Goal: Answer question/provide support: Share knowledge or assist other users

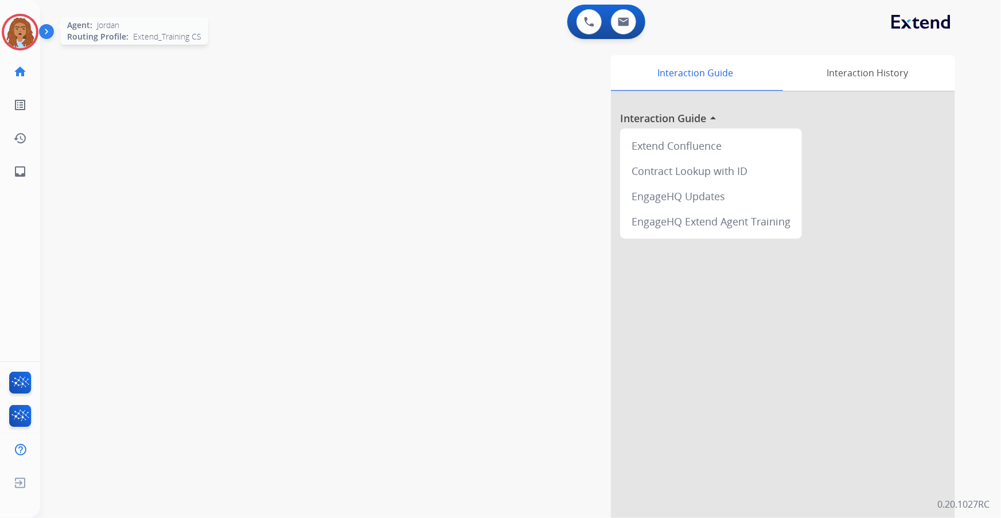
click at [31, 18] on div at bounding box center [20, 32] width 37 height 37
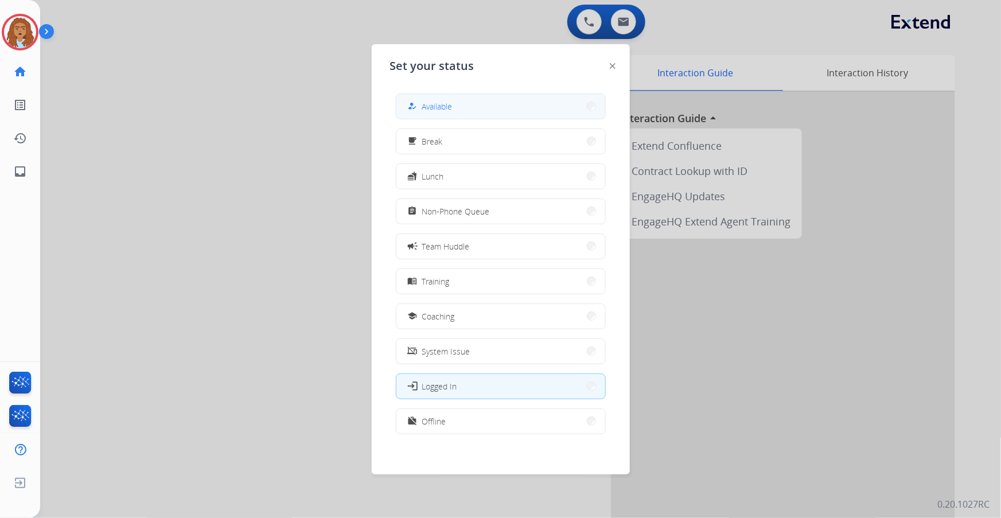
click at [464, 116] on button "how_to_reg Available" at bounding box center [500, 106] width 209 height 25
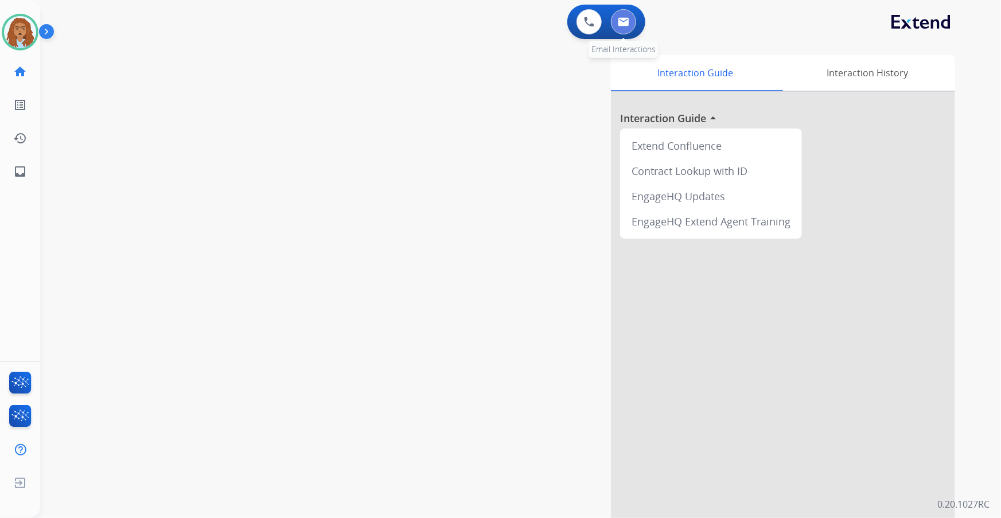
click at [626, 21] on img at bounding box center [623, 21] width 11 height 9
select select "**********"
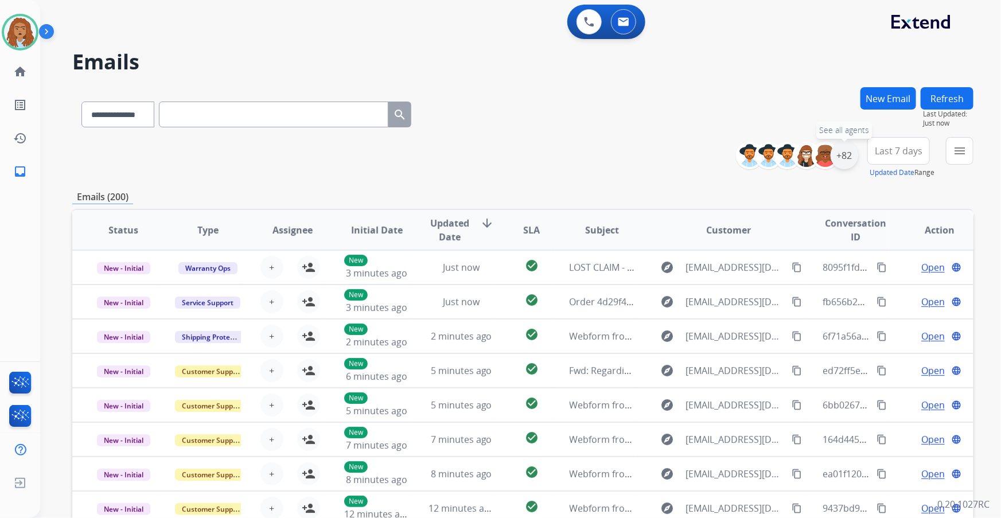
click at [843, 155] on div "+82" at bounding box center [844, 156] width 28 height 28
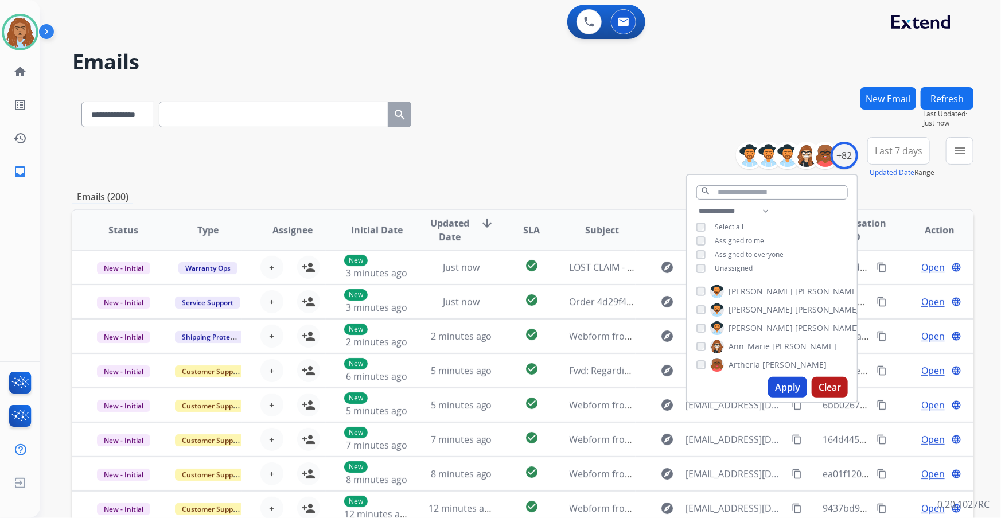
click at [785, 381] on button "Apply" at bounding box center [787, 387] width 39 height 21
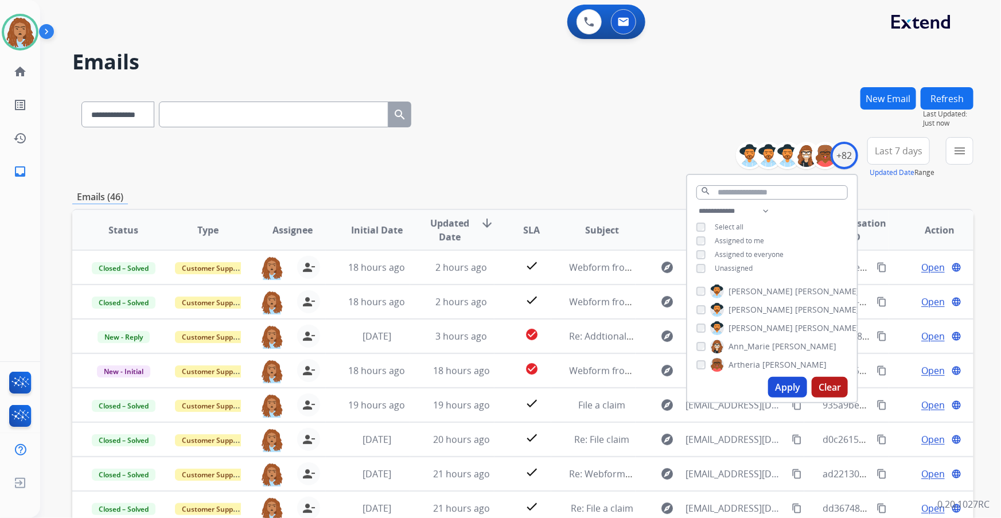
click at [581, 165] on div "**********" at bounding box center [522, 157] width 901 height 41
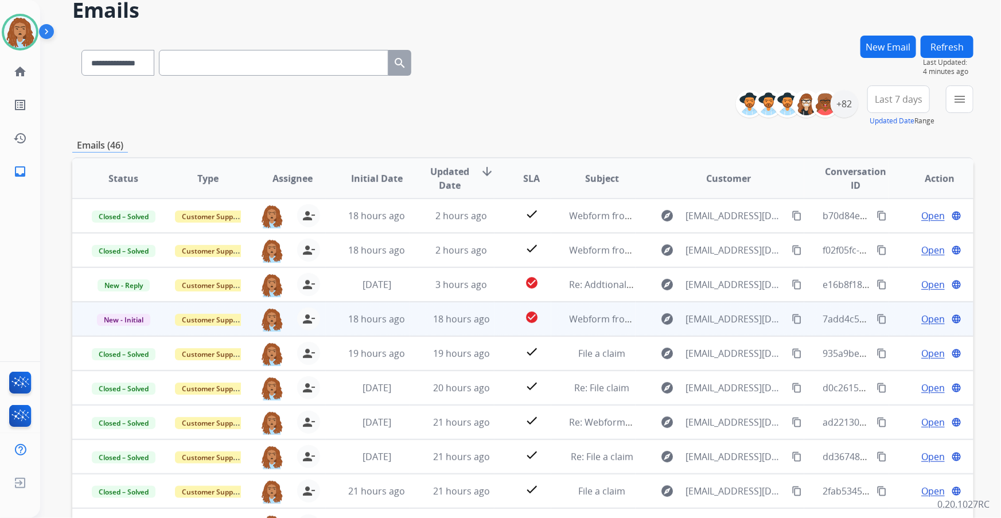
scroll to position [1, 0]
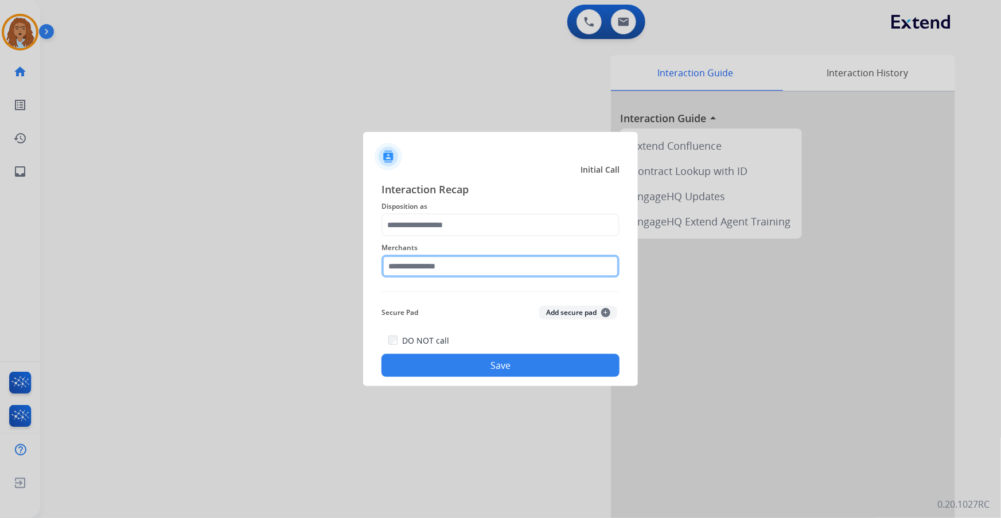
click at [478, 264] on input "text" at bounding box center [500, 266] width 238 height 23
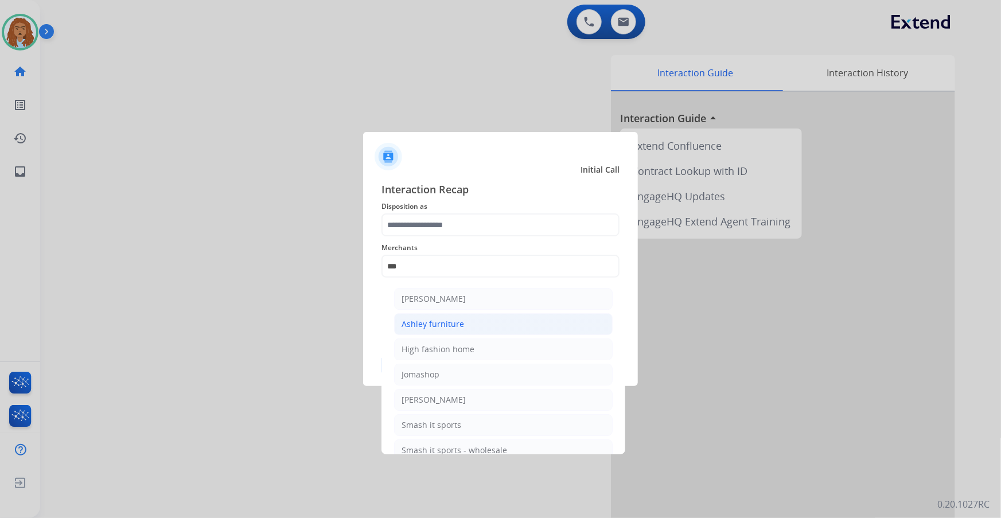
click at [471, 323] on li "Ashley furniture" at bounding box center [503, 324] width 218 height 22
type input "**********"
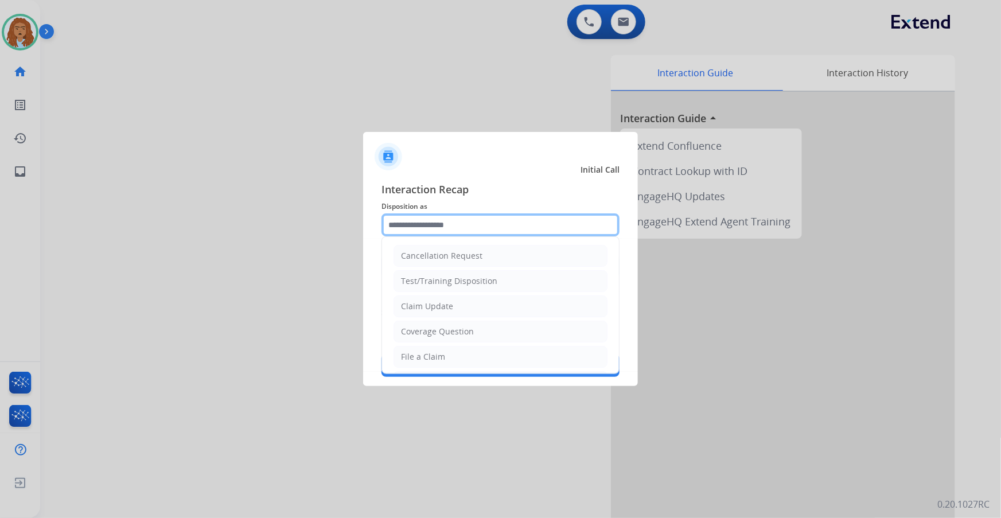
click at [465, 220] on input "text" at bounding box center [500, 224] width 238 height 23
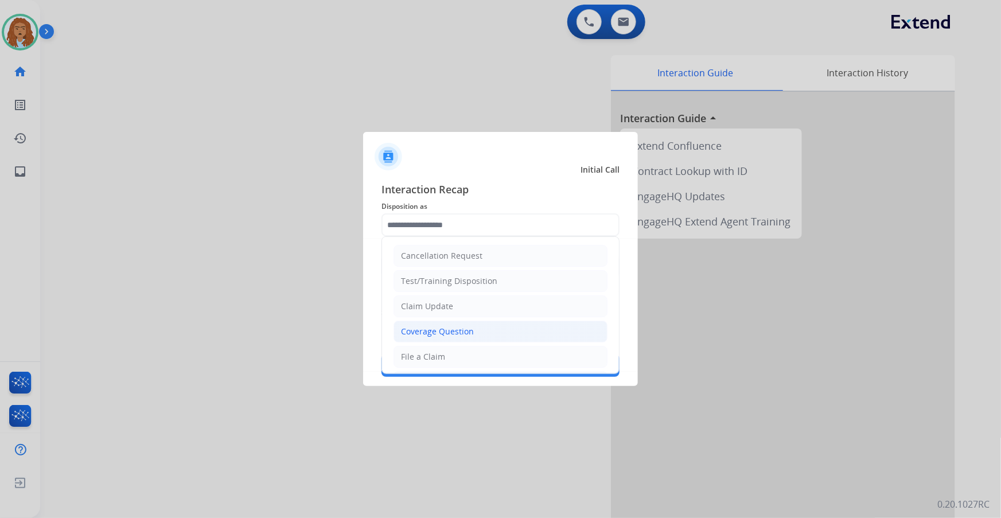
click at [489, 325] on li "Coverage Question" at bounding box center [500, 332] width 214 height 22
type input "**********"
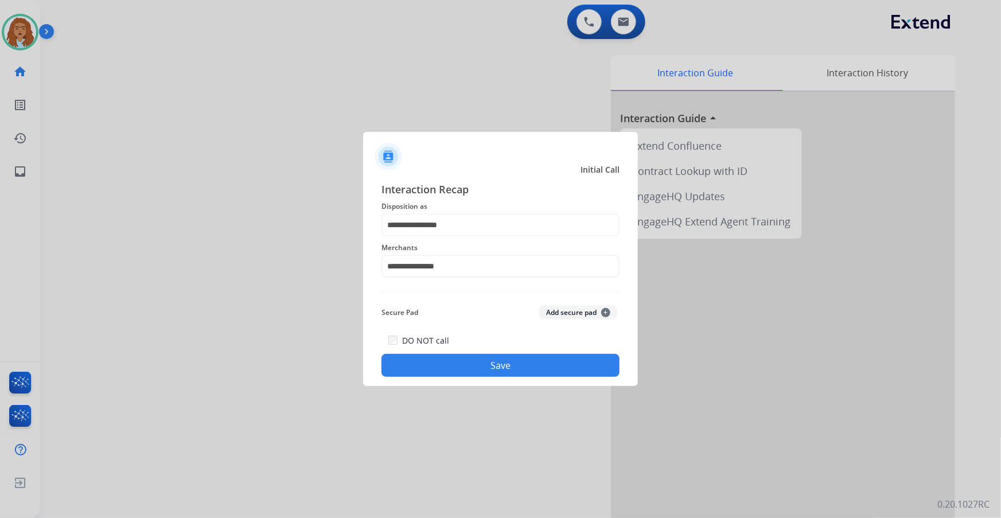
click at [475, 371] on button "Save" at bounding box center [500, 365] width 238 height 23
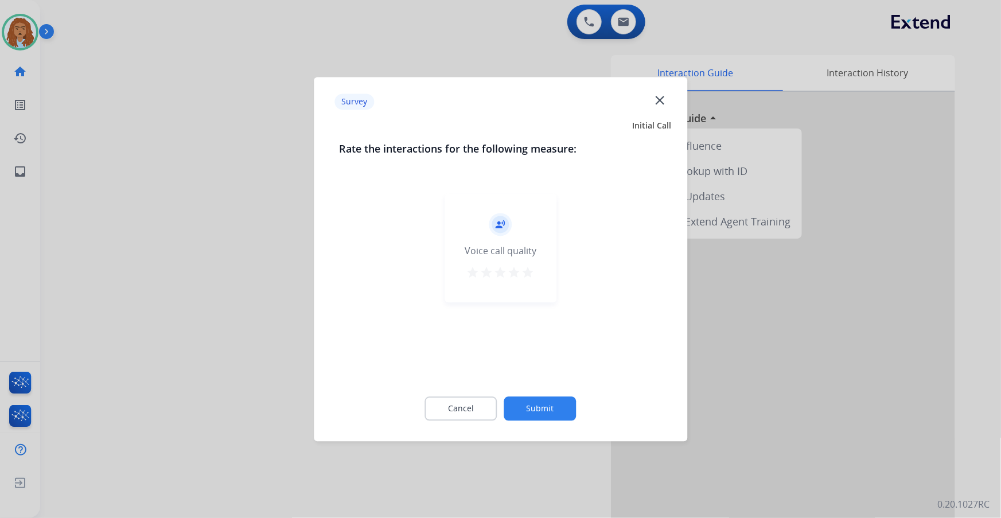
click at [541, 403] on button "Submit" at bounding box center [540, 408] width 72 height 24
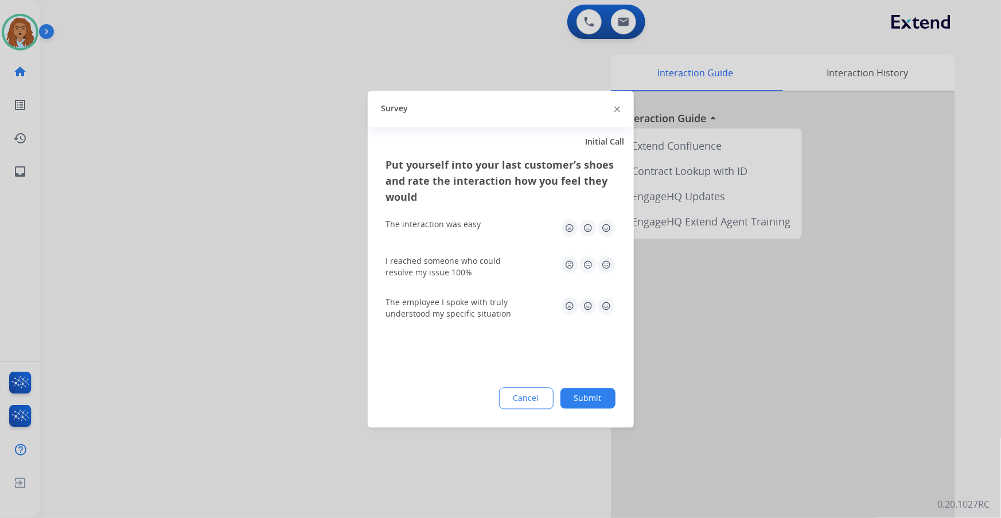
click at [594, 399] on button "Submit" at bounding box center [587, 398] width 55 height 21
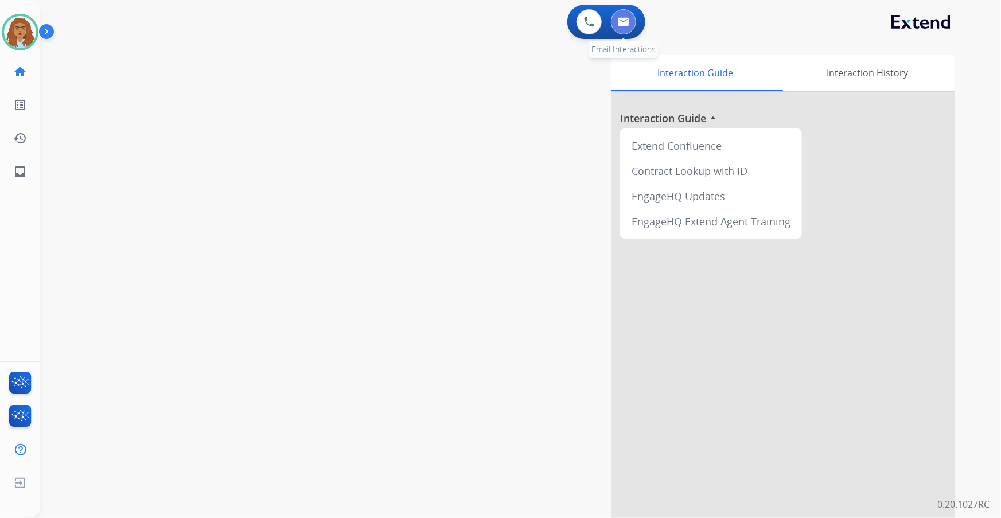
click at [625, 23] on img at bounding box center [623, 21] width 11 height 9
select select "**********"
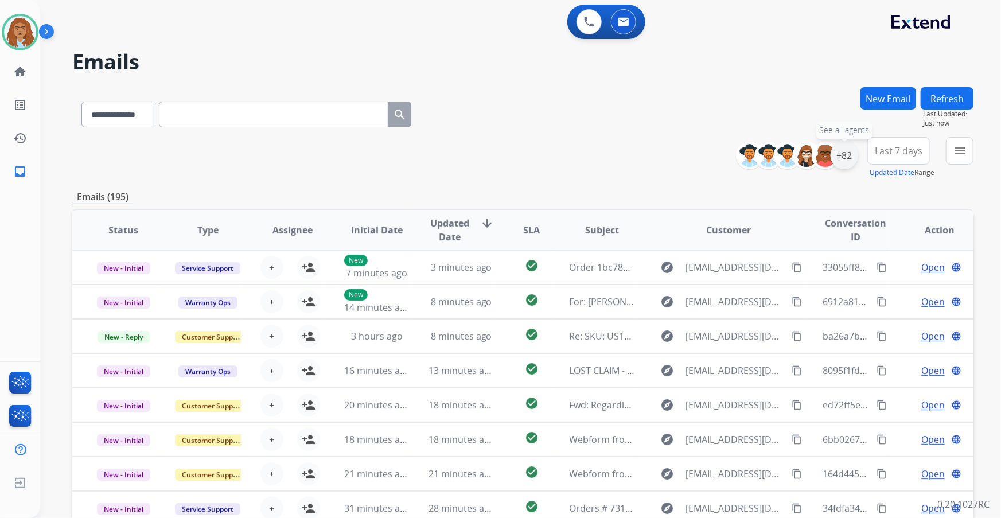
click at [853, 154] on div "+82" at bounding box center [844, 156] width 28 height 28
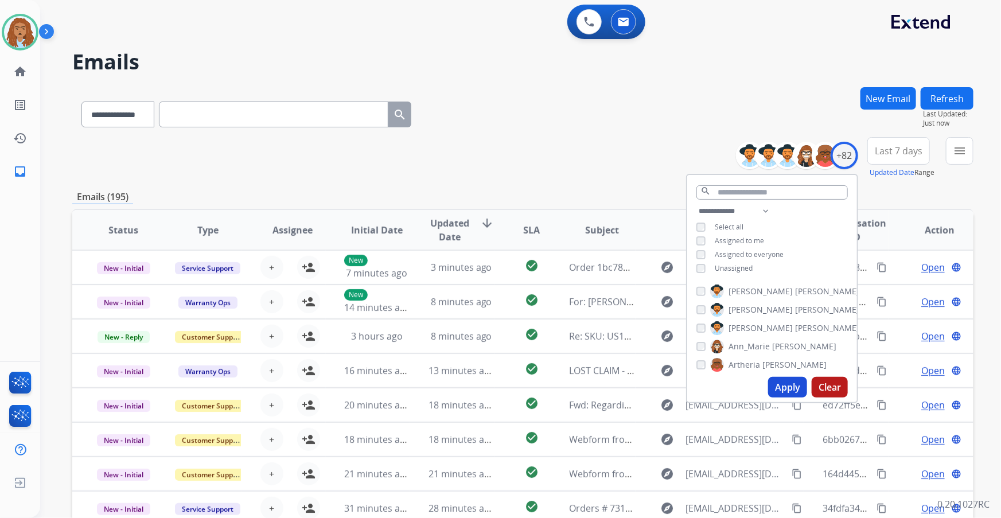
click at [797, 383] on button "Apply" at bounding box center [787, 387] width 39 height 21
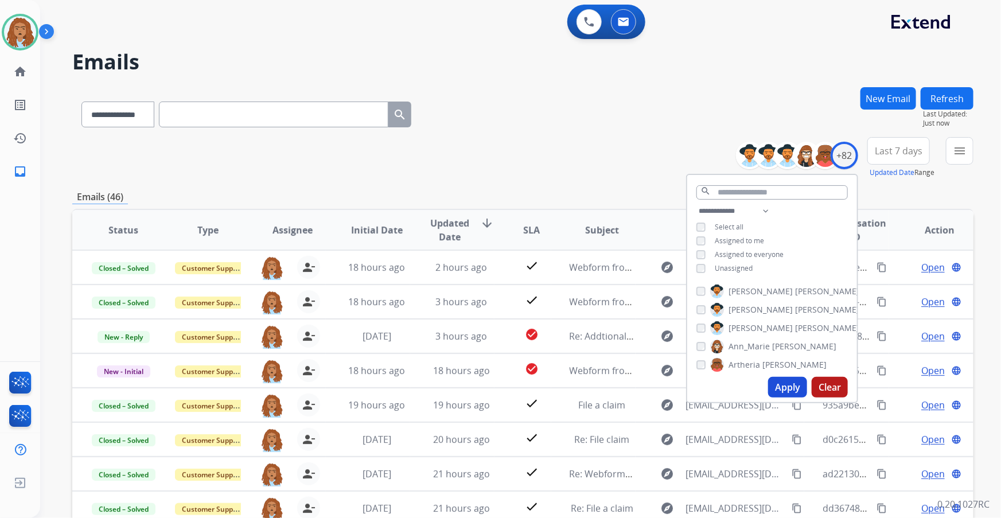
scroll to position [52, 0]
click at [648, 161] on div "**********" at bounding box center [522, 157] width 901 height 41
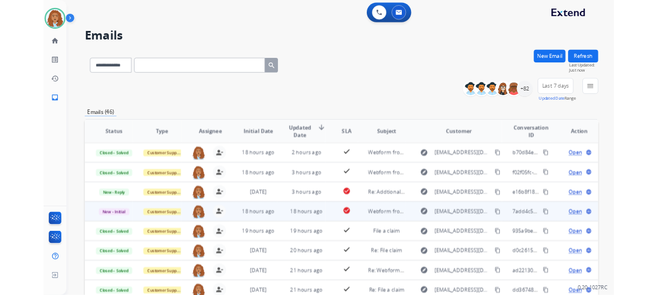
scroll to position [1, 0]
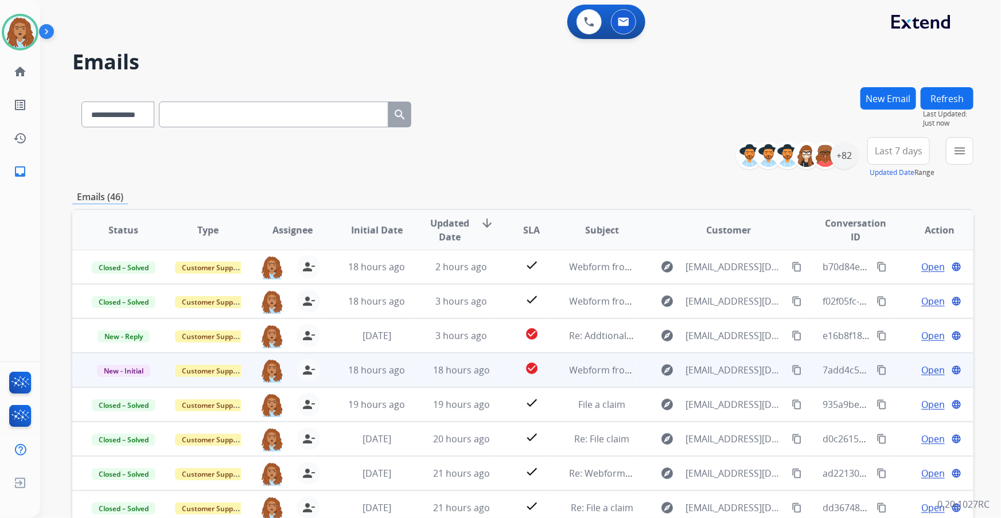
click at [925, 374] on span "Open" at bounding box center [933, 370] width 24 height 14
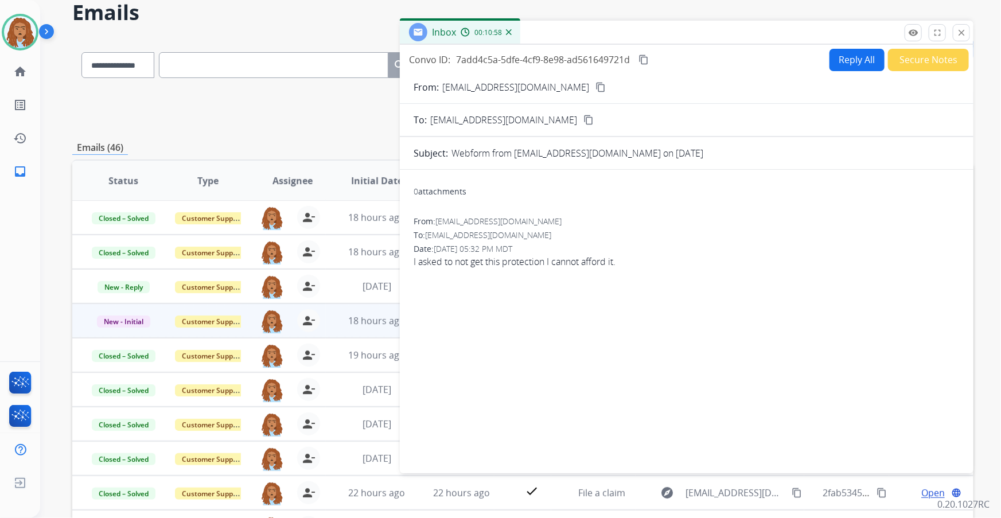
scroll to position [52, 0]
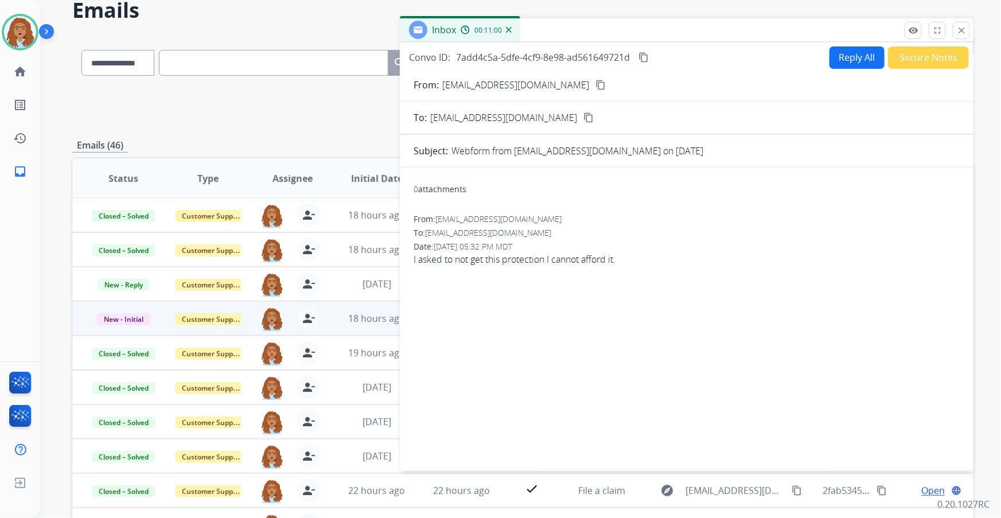
click at [595, 83] on mat-icon "content_copy" at bounding box center [600, 85] width 10 height 10
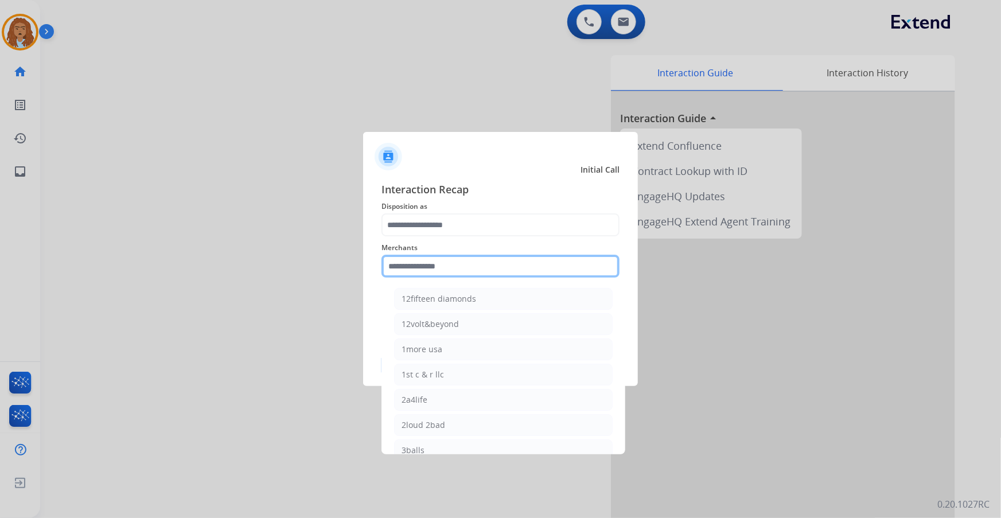
click at [467, 270] on input "text" at bounding box center [500, 266] width 238 height 23
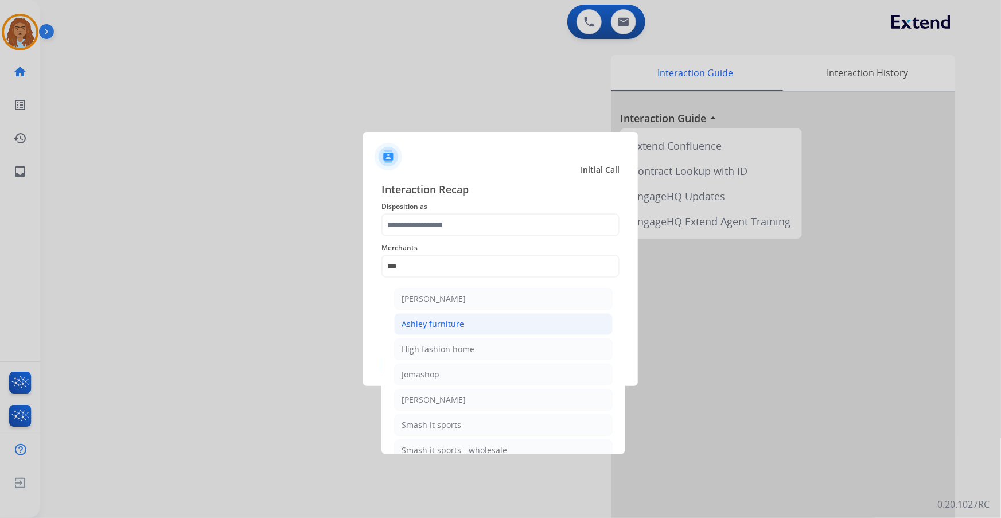
click at [448, 321] on div "Ashley furniture" at bounding box center [432, 323] width 63 height 11
type input "**********"
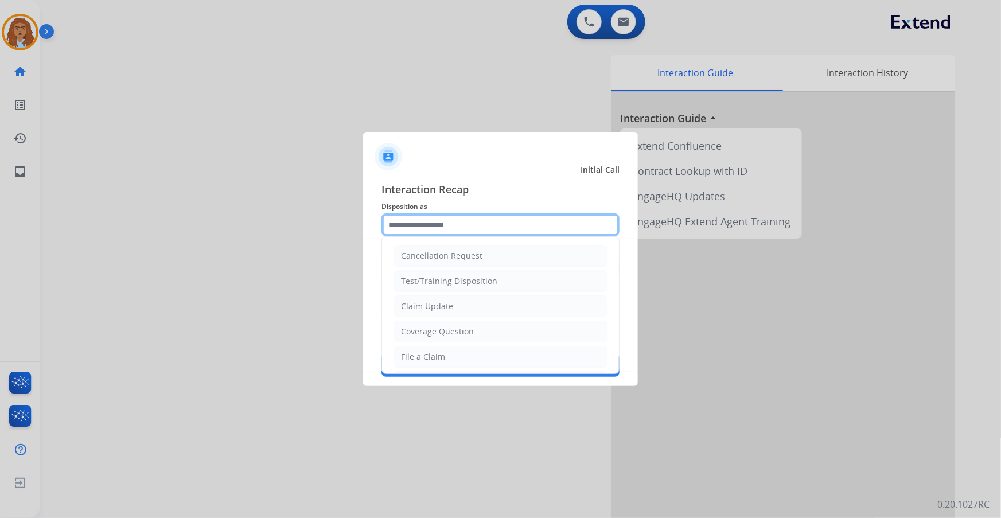
click at [424, 228] on input "text" at bounding box center [500, 224] width 238 height 23
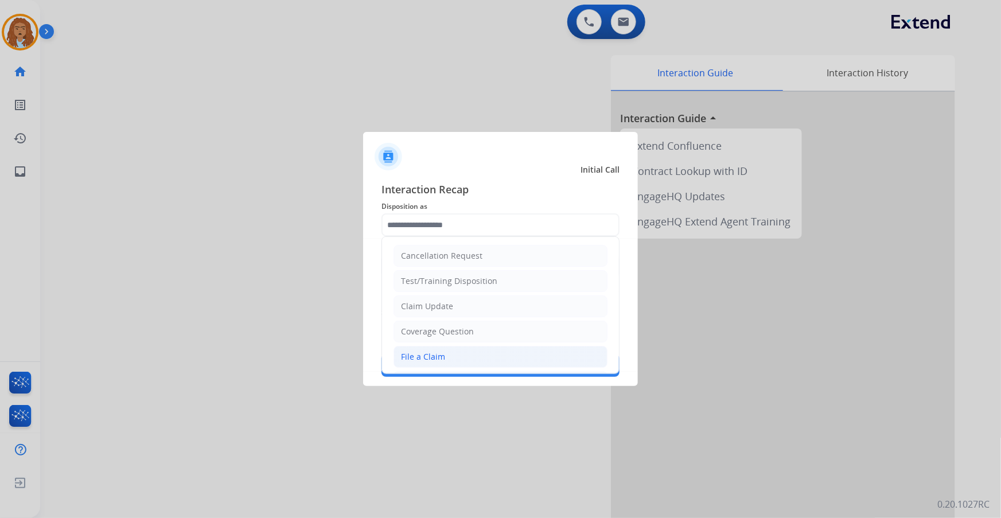
drag, startPoint x: 444, startPoint y: 357, endPoint x: 457, endPoint y: 359, distance: 13.4
click at [445, 357] on li "File a Claim" at bounding box center [500, 357] width 214 height 22
type input "**********"
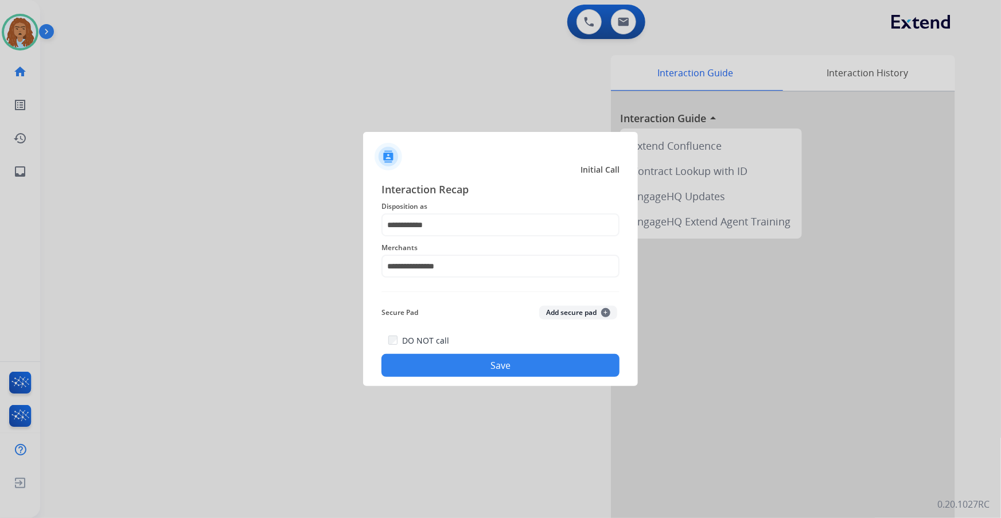
click at [501, 361] on button "Save" at bounding box center [500, 365] width 238 height 23
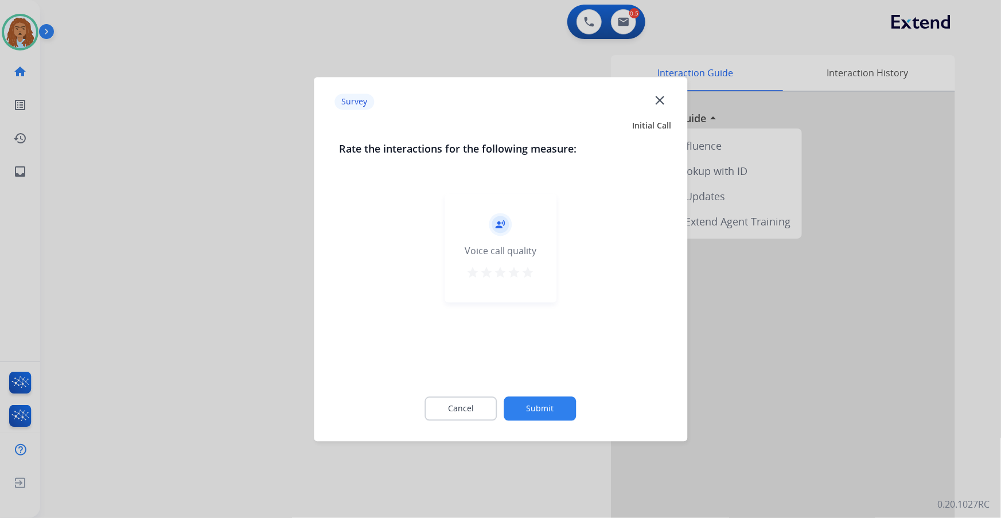
click at [556, 406] on button "Submit" at bounding box center [540, 408] width 72 height 24
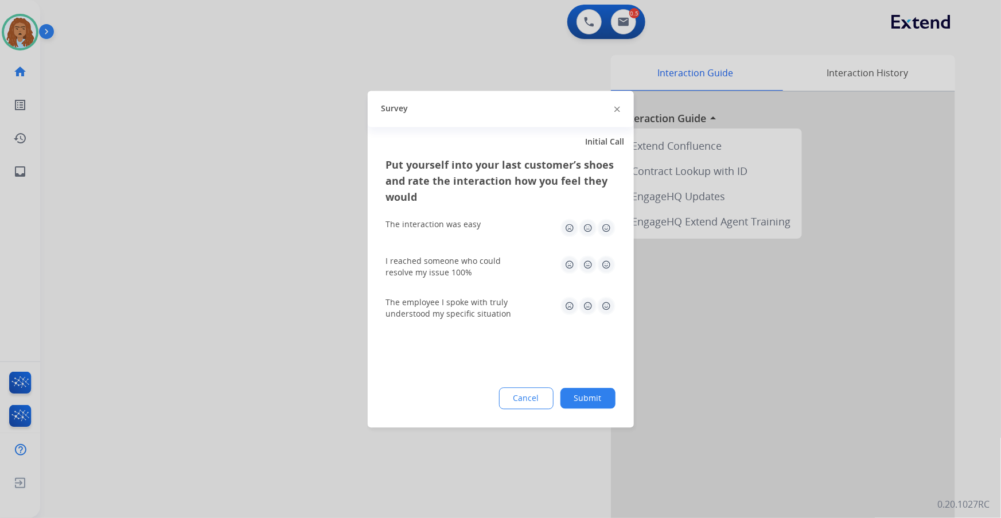
click at [571, 391] on button "Submit" at bounding box center [587, 398] width 55 height 21
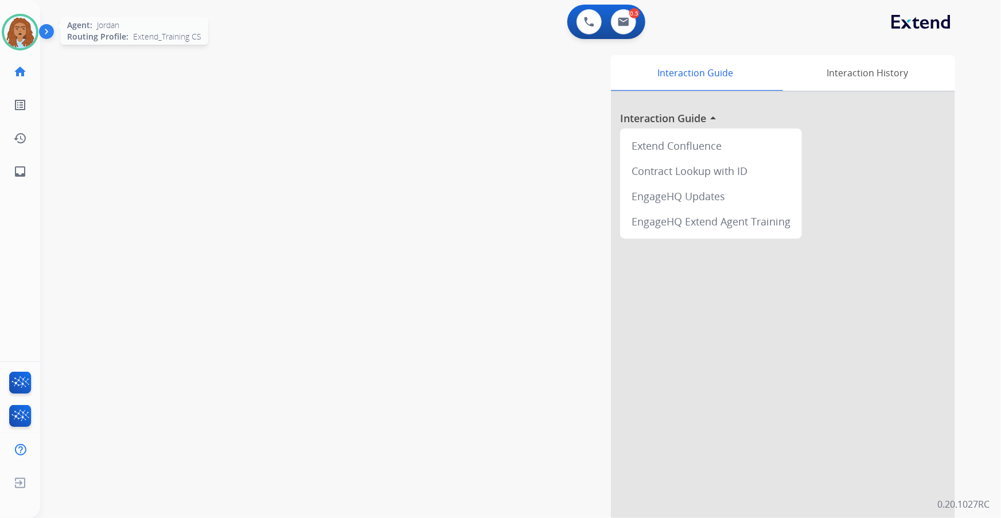
click at [14, 33] on img at bounding box center [20, 32] width 32 height 32
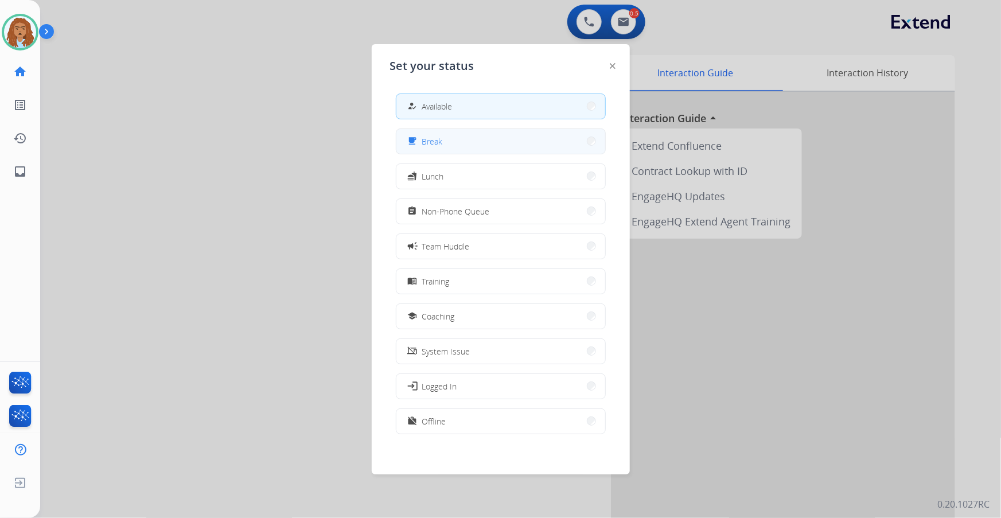
click at [487, 143] on button "free_breakfast Break" at bounding box center [500, 141] width 209 height 25
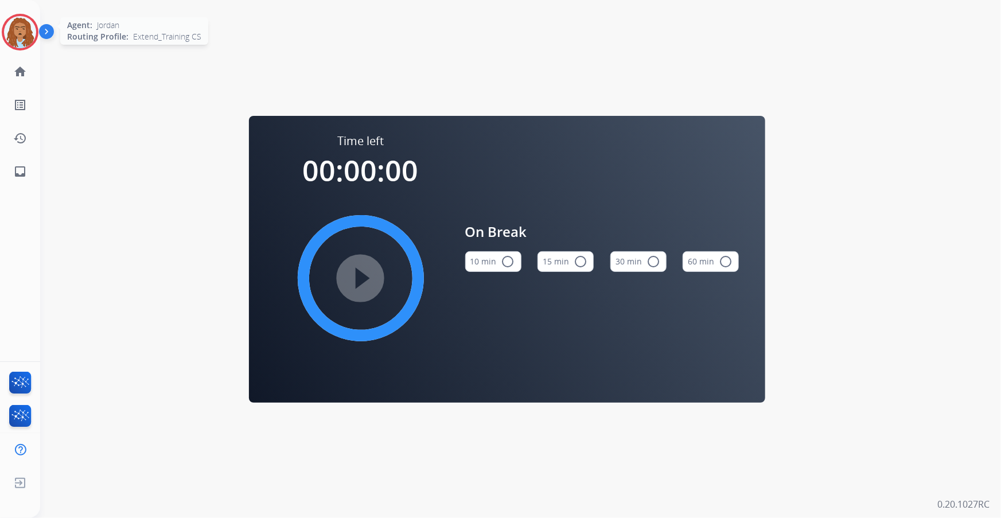
click at [21, 29] on img at bounding box center [20, 32] width 32 height 32
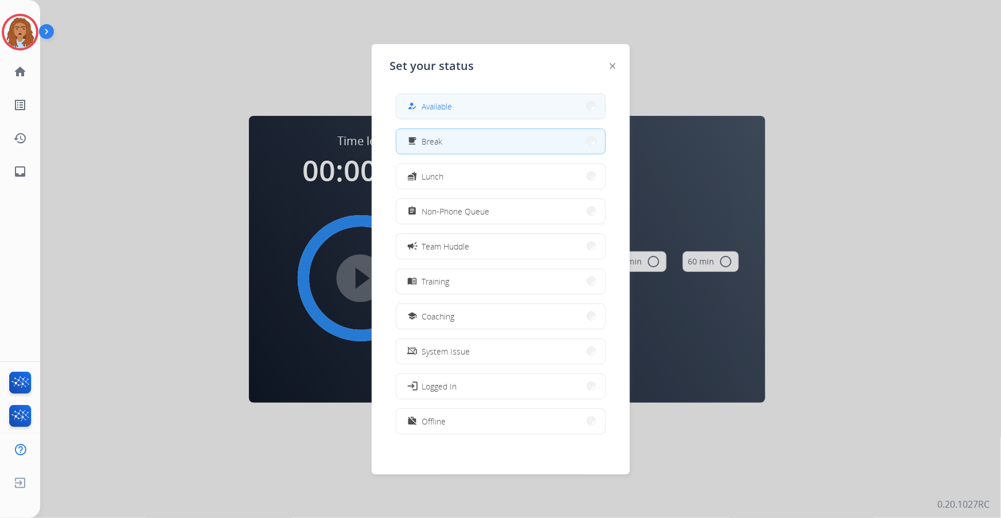
click at [514, 102] on button "how_to_reg Available" at bounding box center [500, 106] width 209 height 25
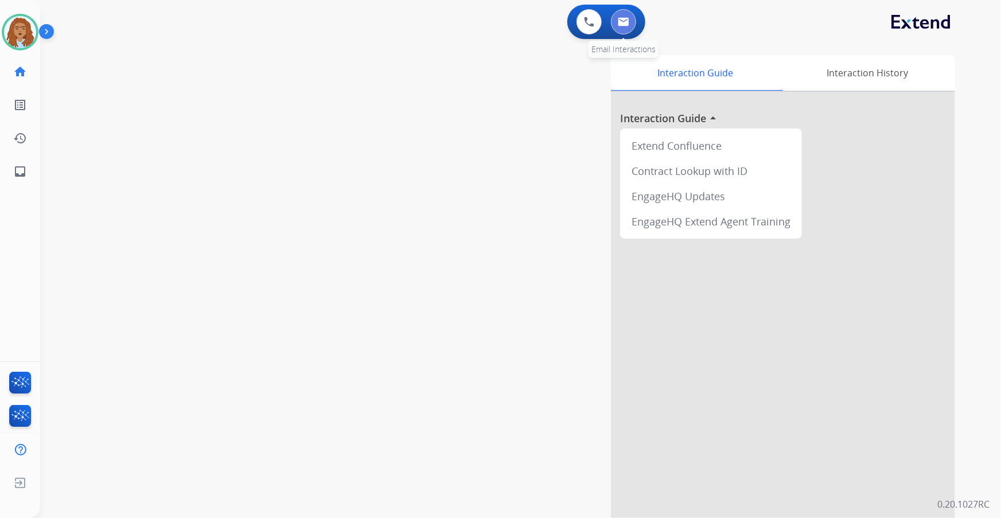
click at [625, 25] on img at bounding box center [623, 21] width 11 height 9
select select "**********"
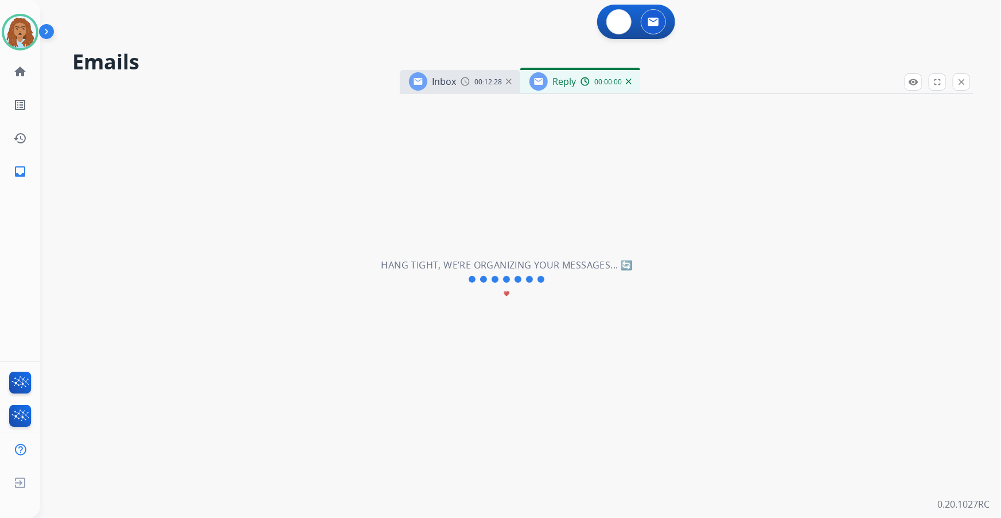
select select "**********"
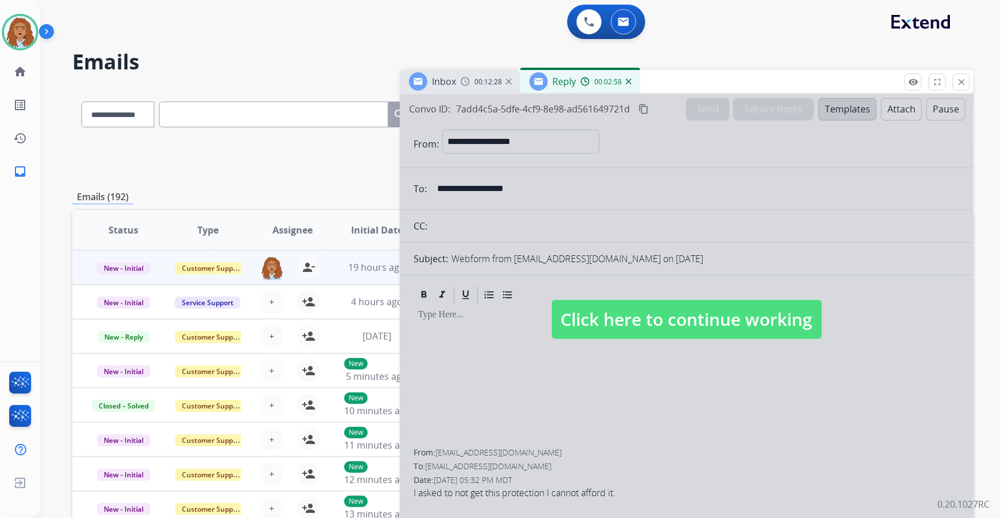
click at [721, 321] on span "Click here to continue working" at bounding box center [687, 319] width 270 height 39
select select
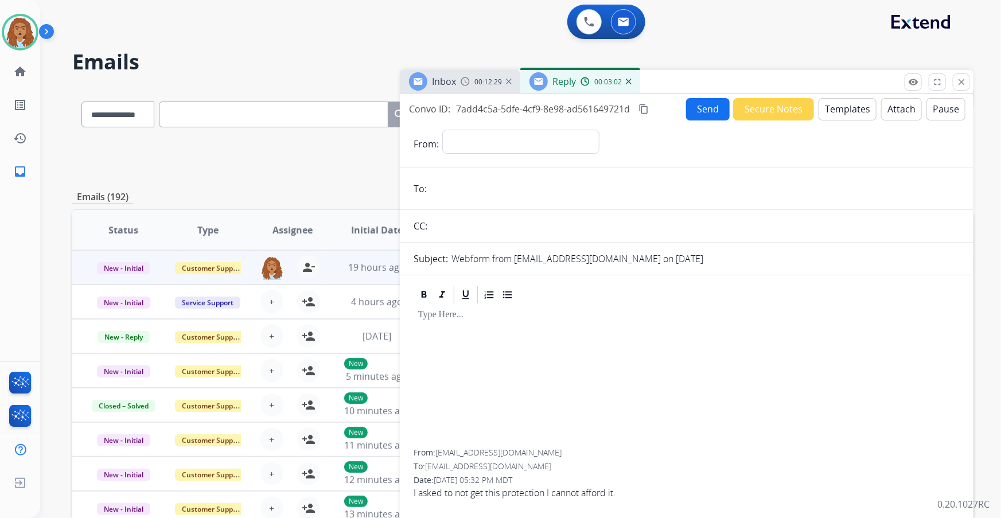
click at [628, 83] on img at bounding box center [629, 82] width 6 height 6
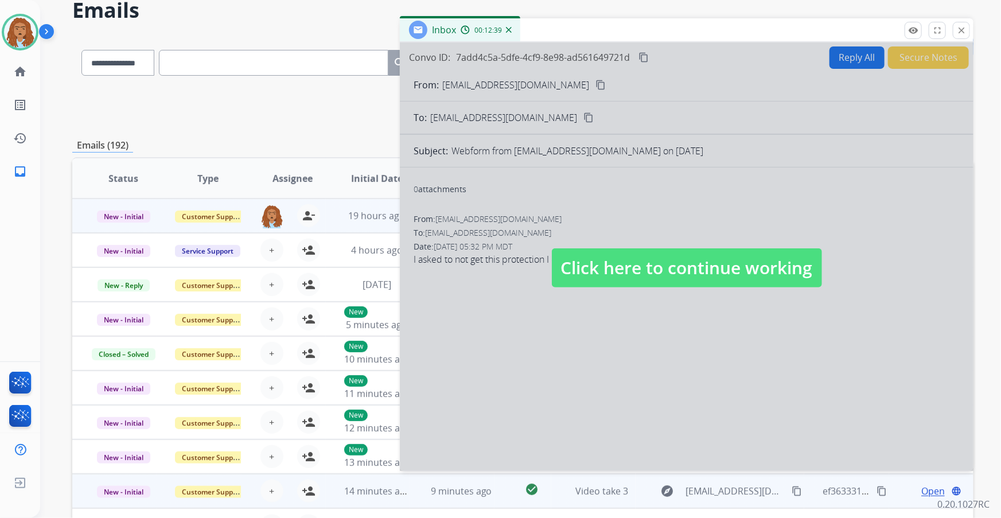
scroll to position [1, 0]
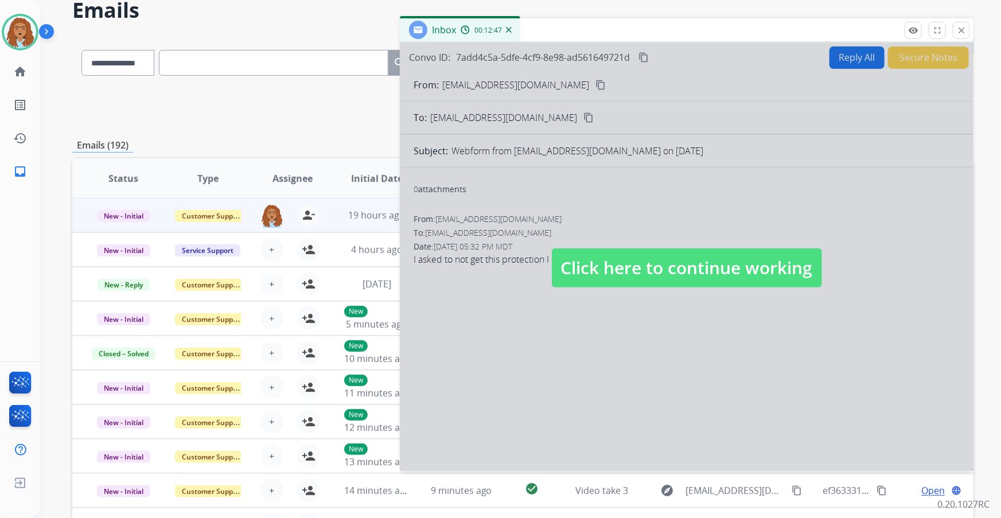
click at [688, 276] on span "Click here to continue working" at bounding box center [687, 267] width 270 height 39
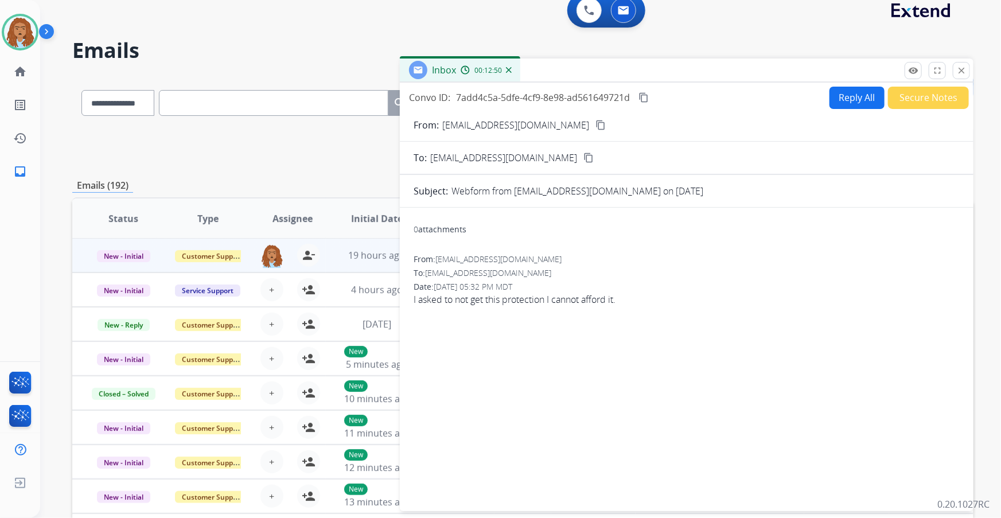
scroll to position [0, 0]
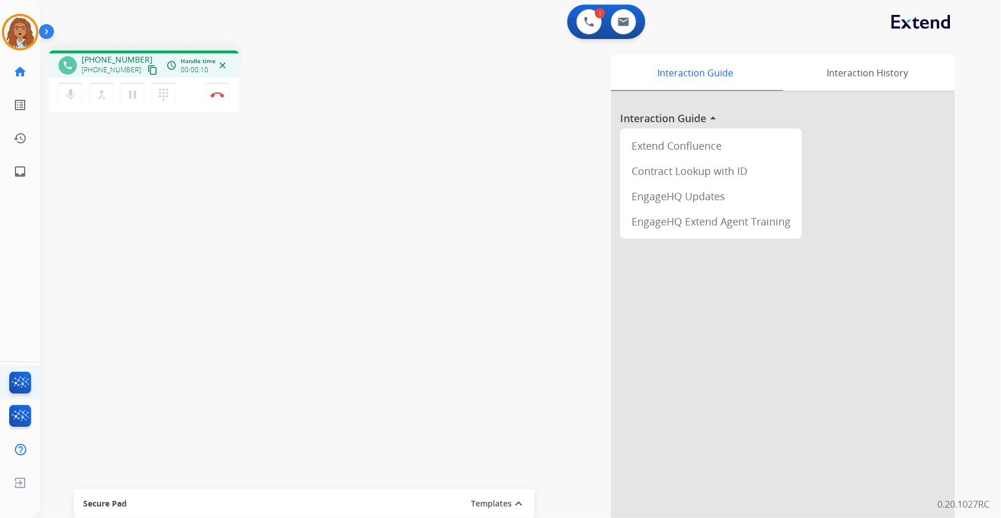
scroll to position [2, 0]
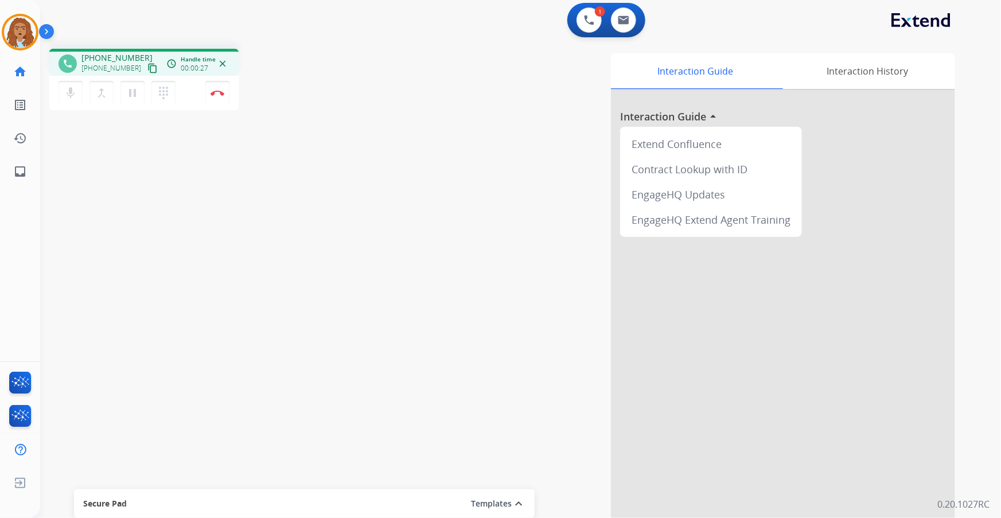
click at [147, 63] on mat-icon "content_copy" at bounding box center [152, 68] width 10 height 10
click at [218, 98] on button "Disconnect" at bounding box center [217, 93] width 24 height 24
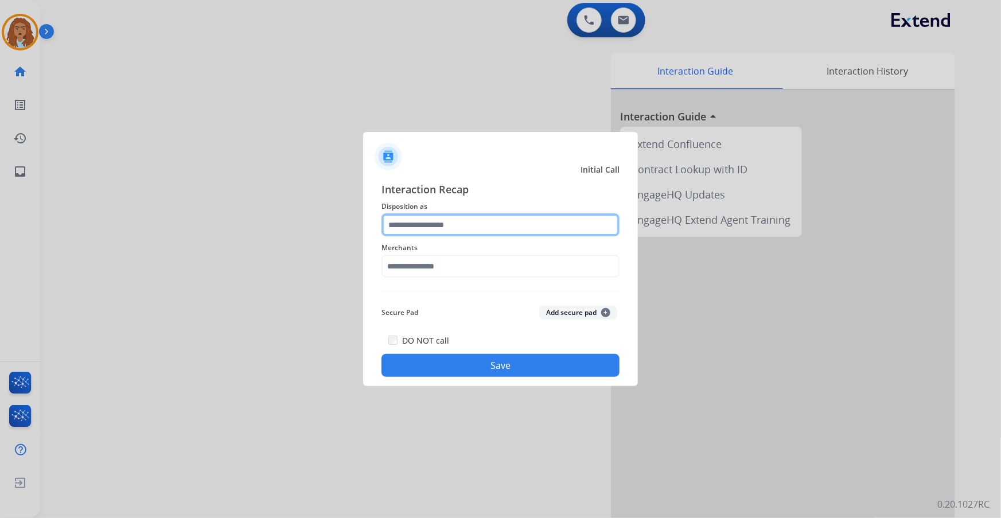
click at [433, 228] on input "text" at bounding box center [500, 224] width 238 height 23
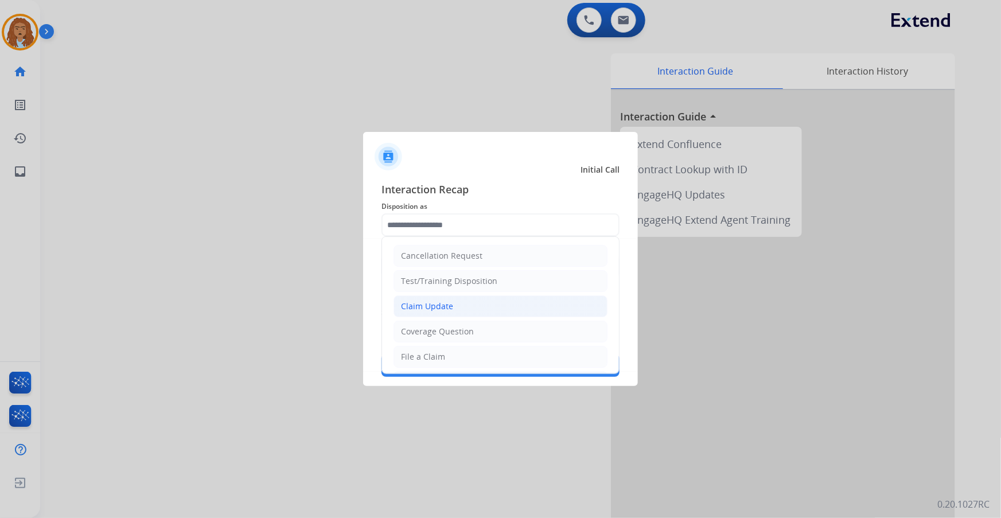
click at [469, 315] on li "Claim Update" at bounding box center [500, 306] width 214 height 22
type input "**********"
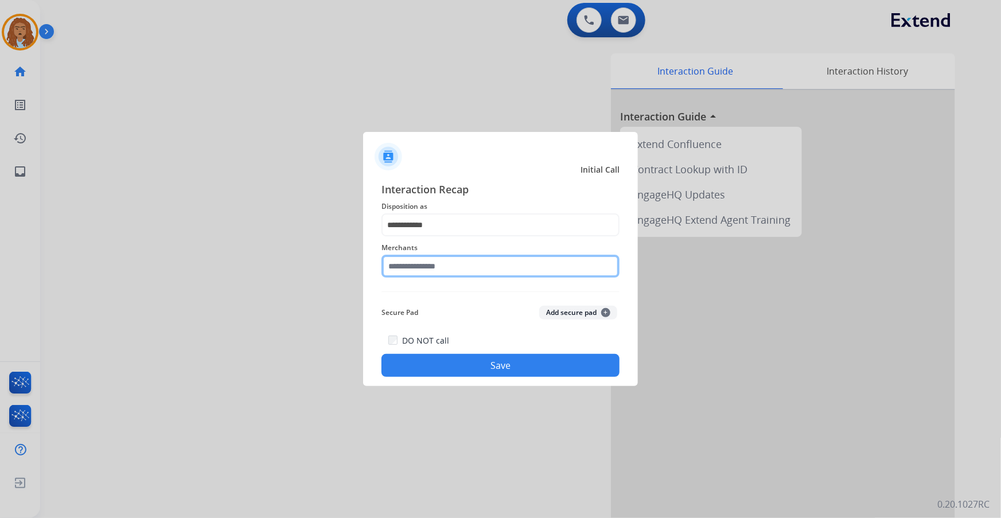
click at [459, 271] on input "text" at bounding box center [500, 266] width 238 height 23
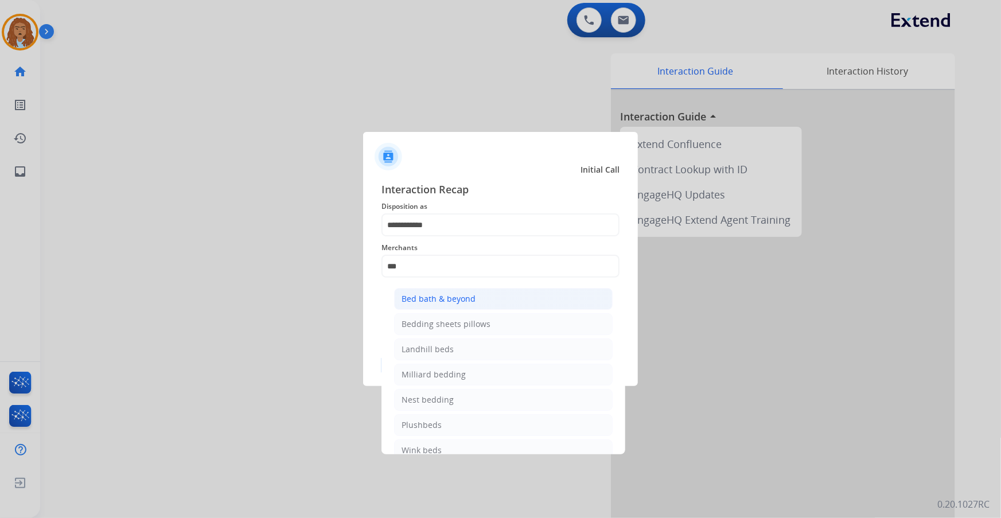
click at [450, 290] on li "Bed bath & beyond" at bounding box center [503, 299] width 218 height 22
type input "**********"
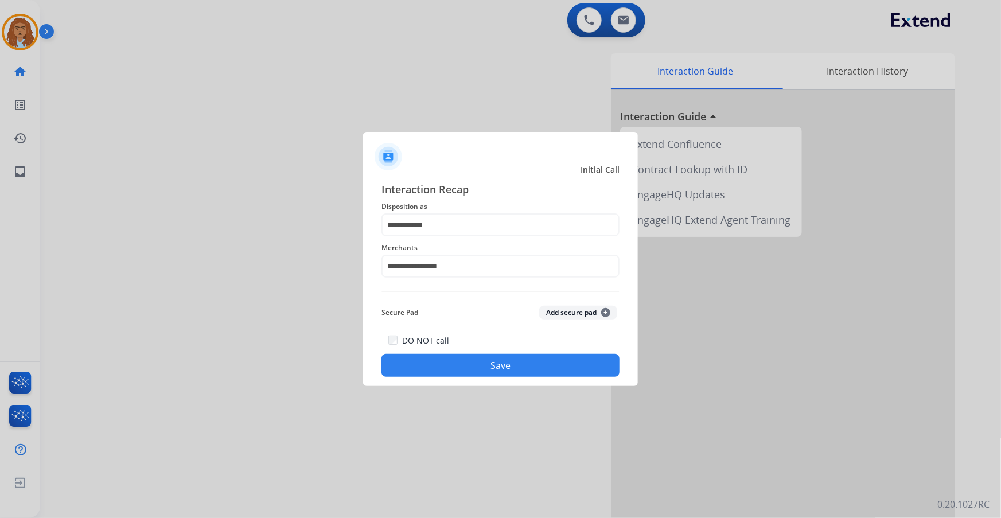
click at [477, 357] on button "Save" at bounding box center [500, 365] width 238 height 23
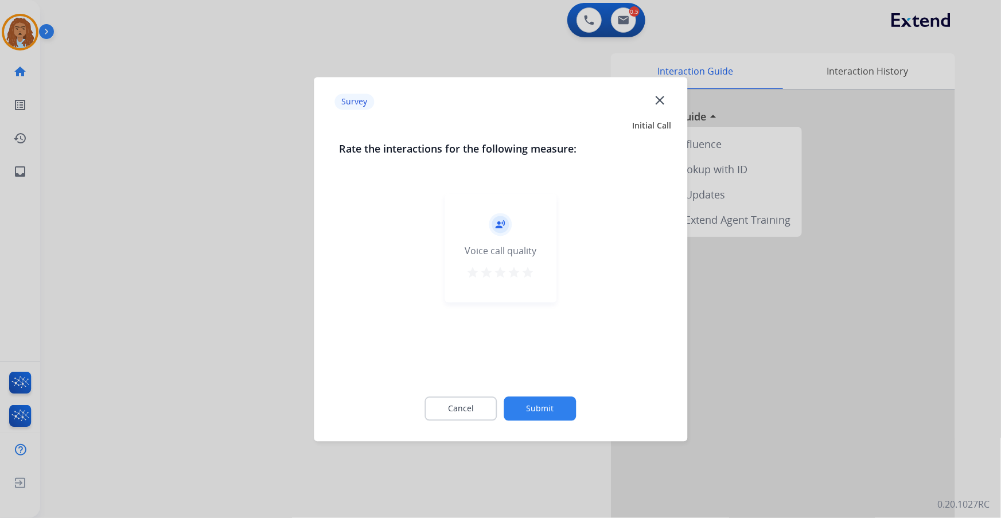
click at [540, 404] on button "Submit" at bounding box center [540, 408] width 72 height 24
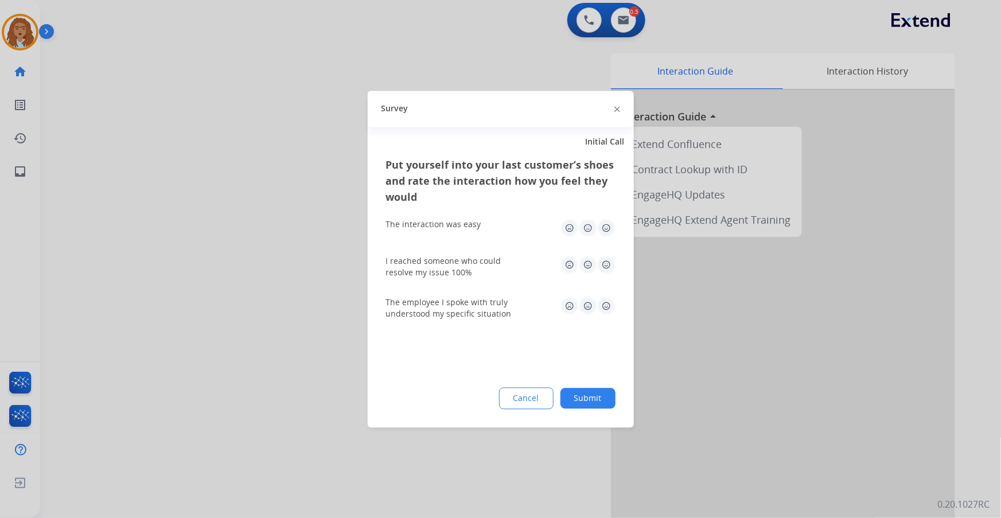
click at [595, 399] on button "Submit" at bounding box center [587, 398] width 55 height 21
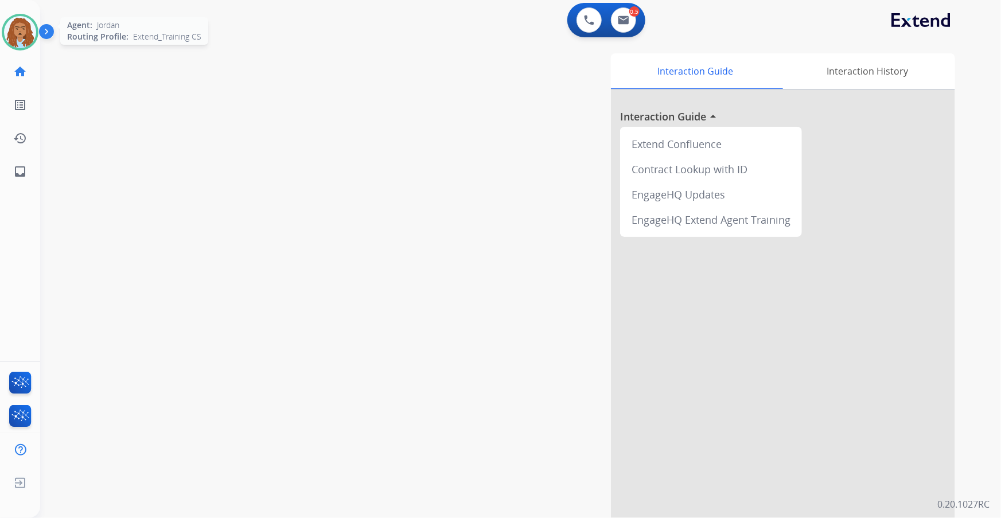
click at [17, 40] on img at bounding box center [20, 32] width 32 height 32
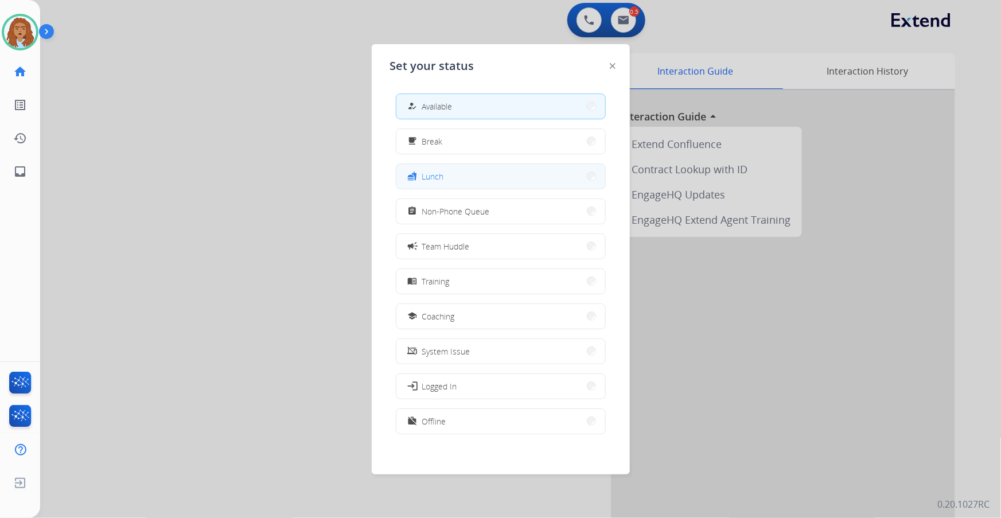
click at [419, 180] on div "fastfood" at bounding box center [413, 176] width 17 height 14
